Goal: Check status: Check status

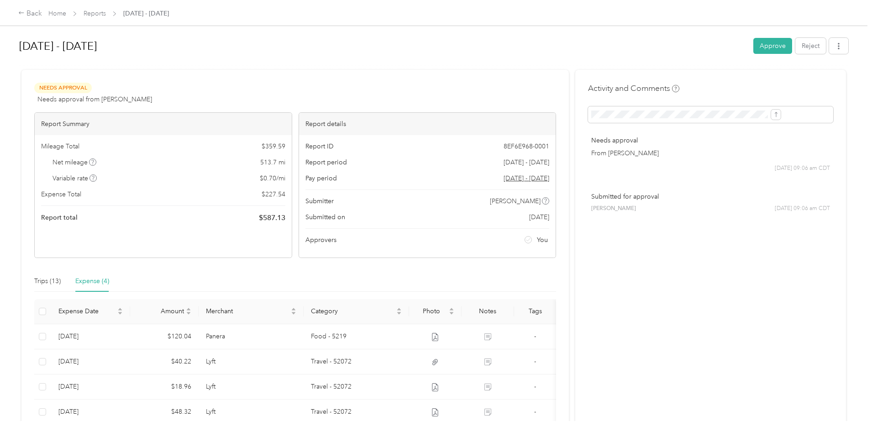
click at [109, 281] on div "Expense (4)" at bounding box center [92, 281] width 34 height 10
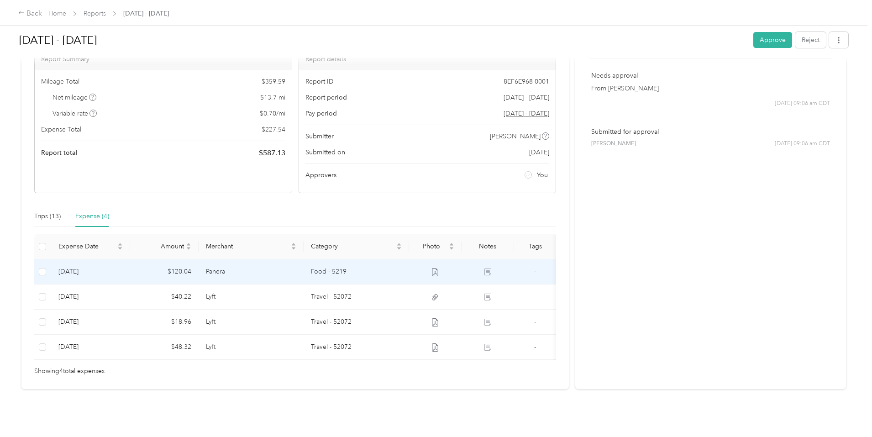
scroll to position [79, 0]
click at [491, 268] on icon at bounding box center [487, 271] width 7 height 7
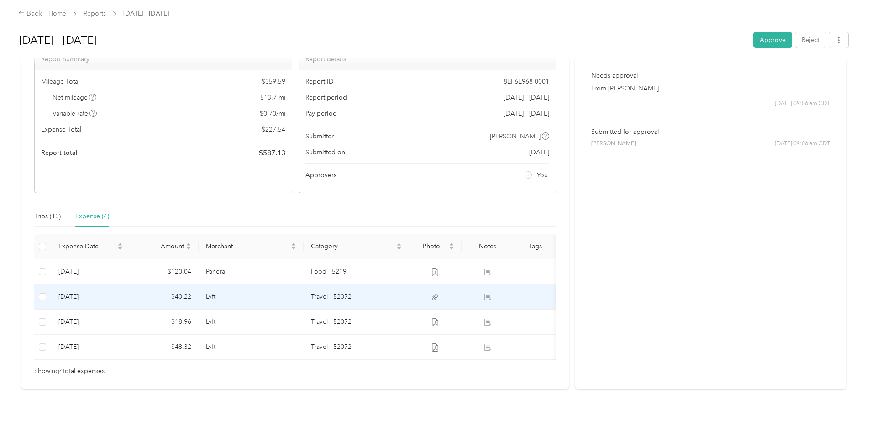
click at [294, 284] on td "Lyft" at bounding box center [251, 296] width 105 height 25
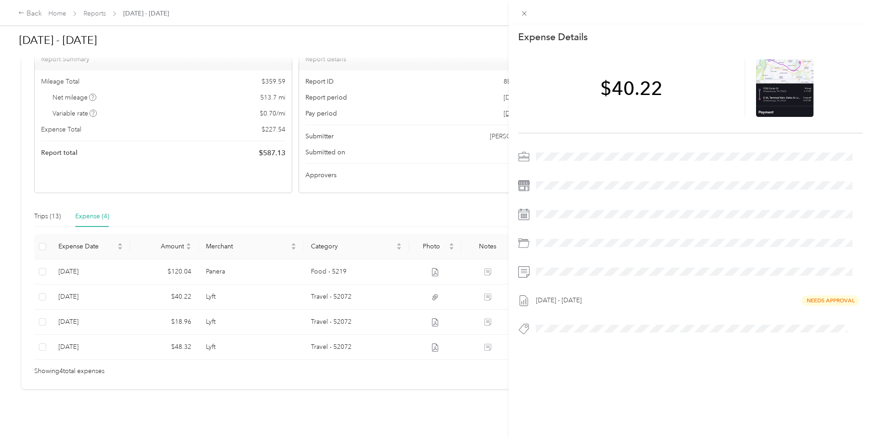
click at [293, 308] on div "This expense cannot be edited because it is either under review, approved, or p…" at bounding box center [436, 218] width 872 height 437
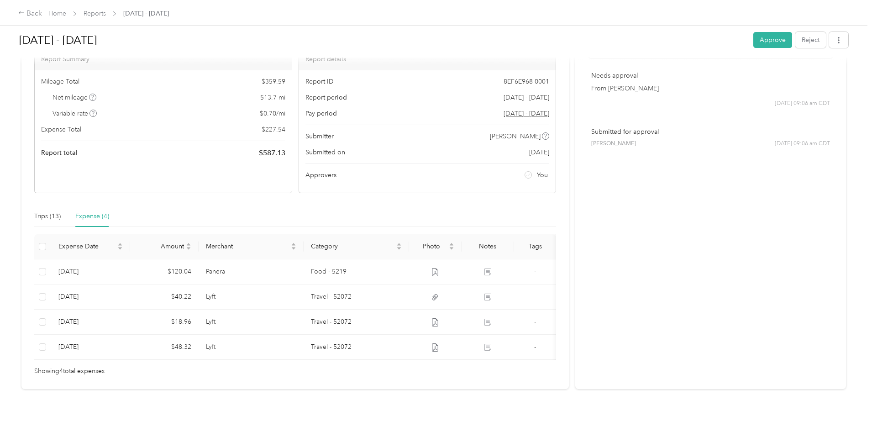
click at [293, 310] on td "Lyft" at bounding box center [251, 322] width 105 height 25
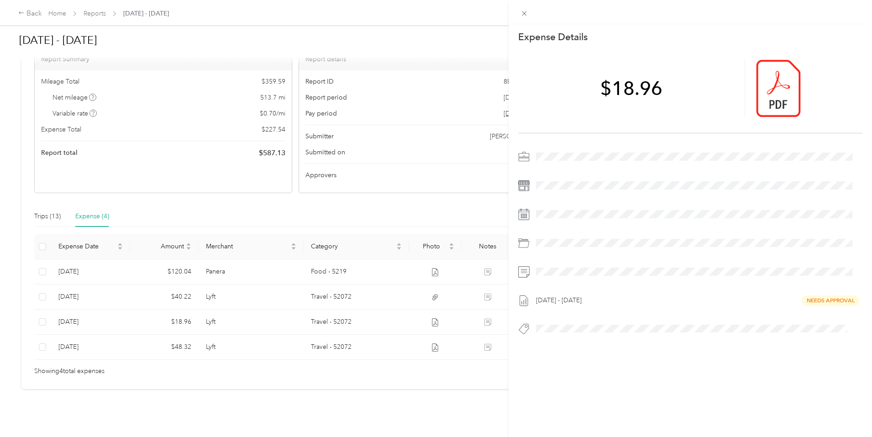
click at [296, 330] on div "This expense cannot be edited because it is either under review, approved, or p…" at bounding box center [436, 218] width 872 height 437
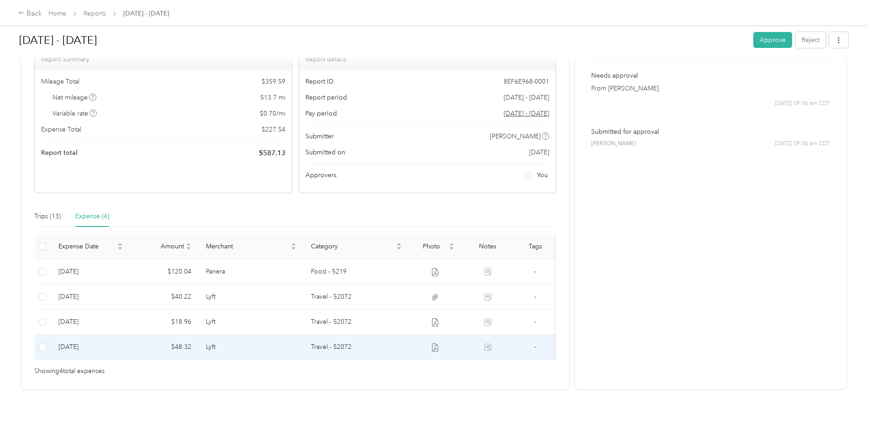
click at [296, 335] on td "Lyft" at bounding box center [251, 347] width 105 height 25
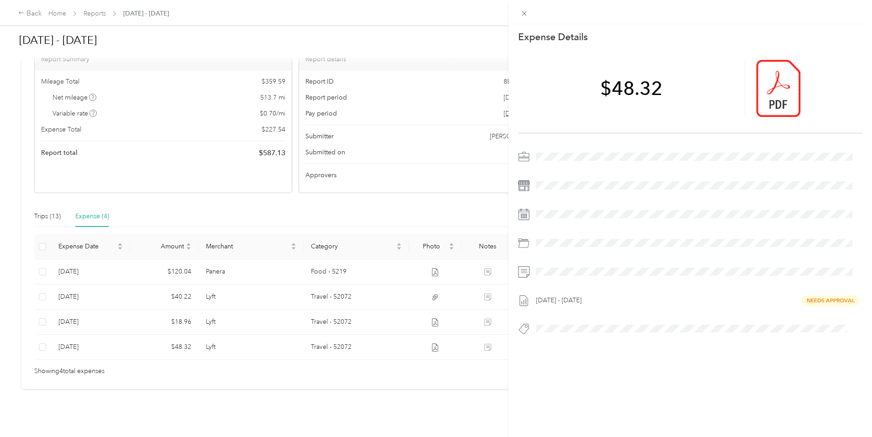
click at [121, 201] on div "This expense cannot be edited because it is either under review, approved, or p…" at bounding box center [436, 218] width 872 height 437
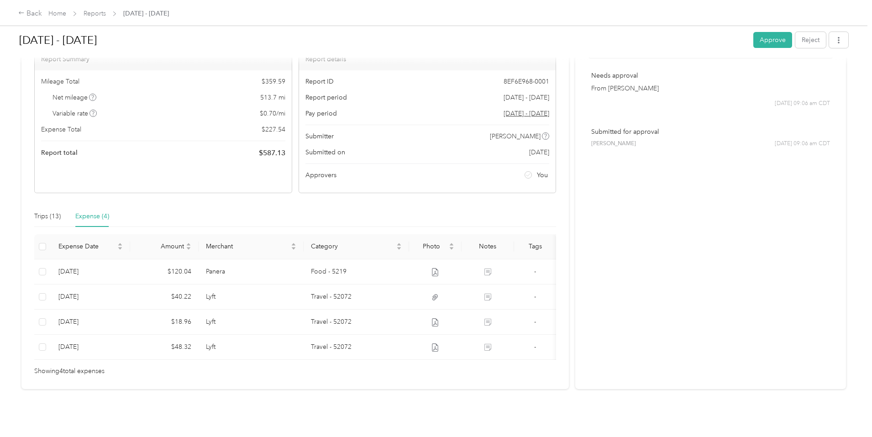
click at [121, 201] on div at bounding box center [436, 218] width 872 height 437
click at [61, 211] on div "Trips (13)" at bounding box center [47, 216] width 26 height 10
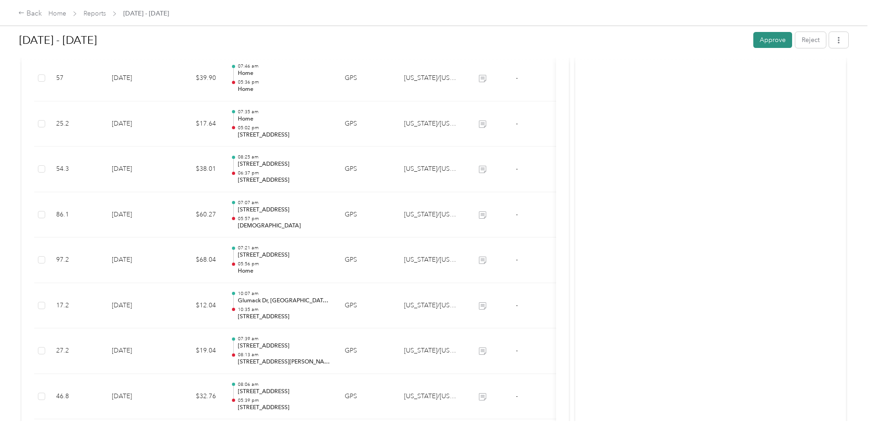
scroll to position [410, 0]
click at [753, 40] on button "Approve" at bounding box center [772, 40] width 39 height 16
click at [753, 40] on div "Approve Reject" at bounding box center [800, 40] width 95 height 16
